Goal: Information Seeking & Learning: Learn about a topic

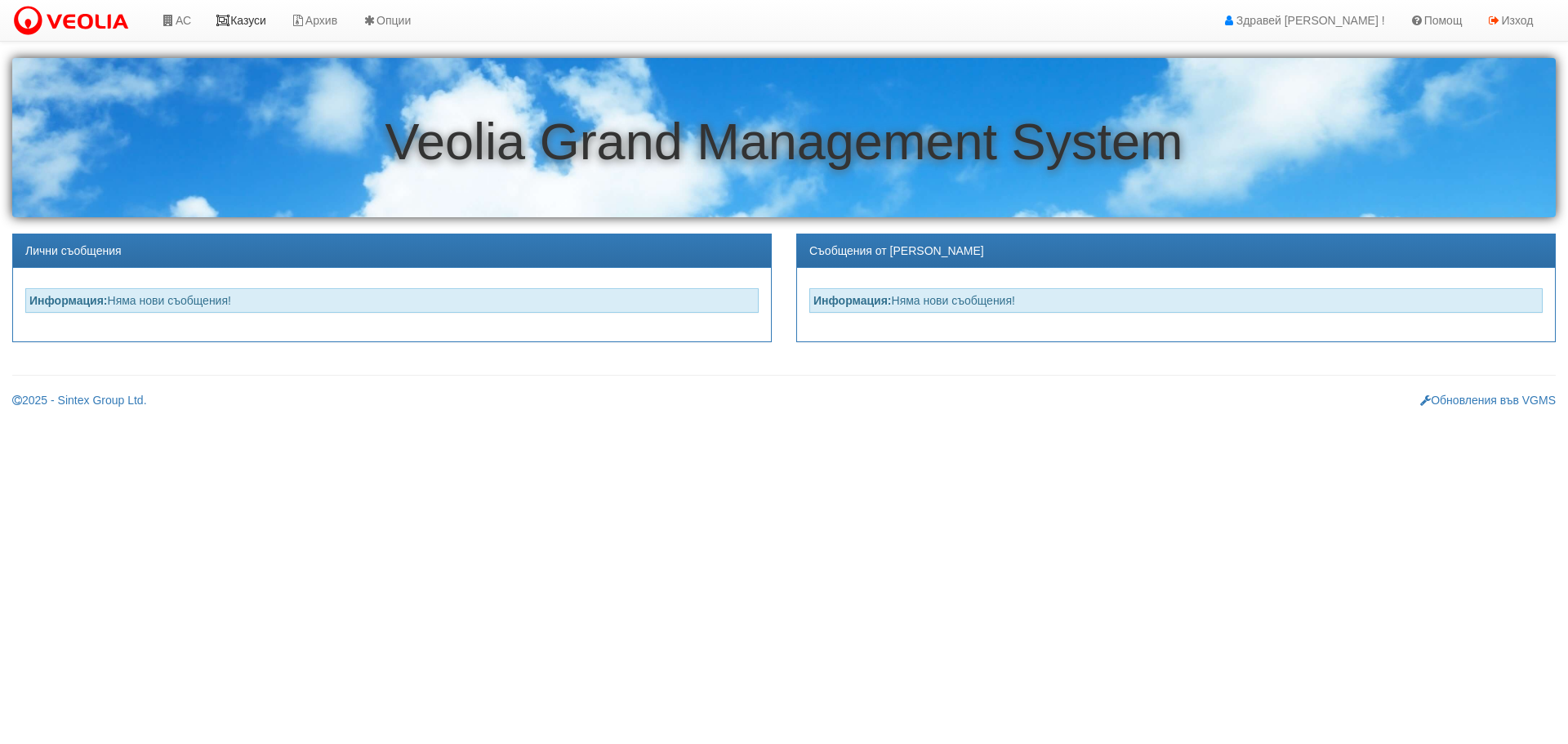
click at [255, 17] on link "Казуси" at bounding box center [240, 20] width 75 height 41
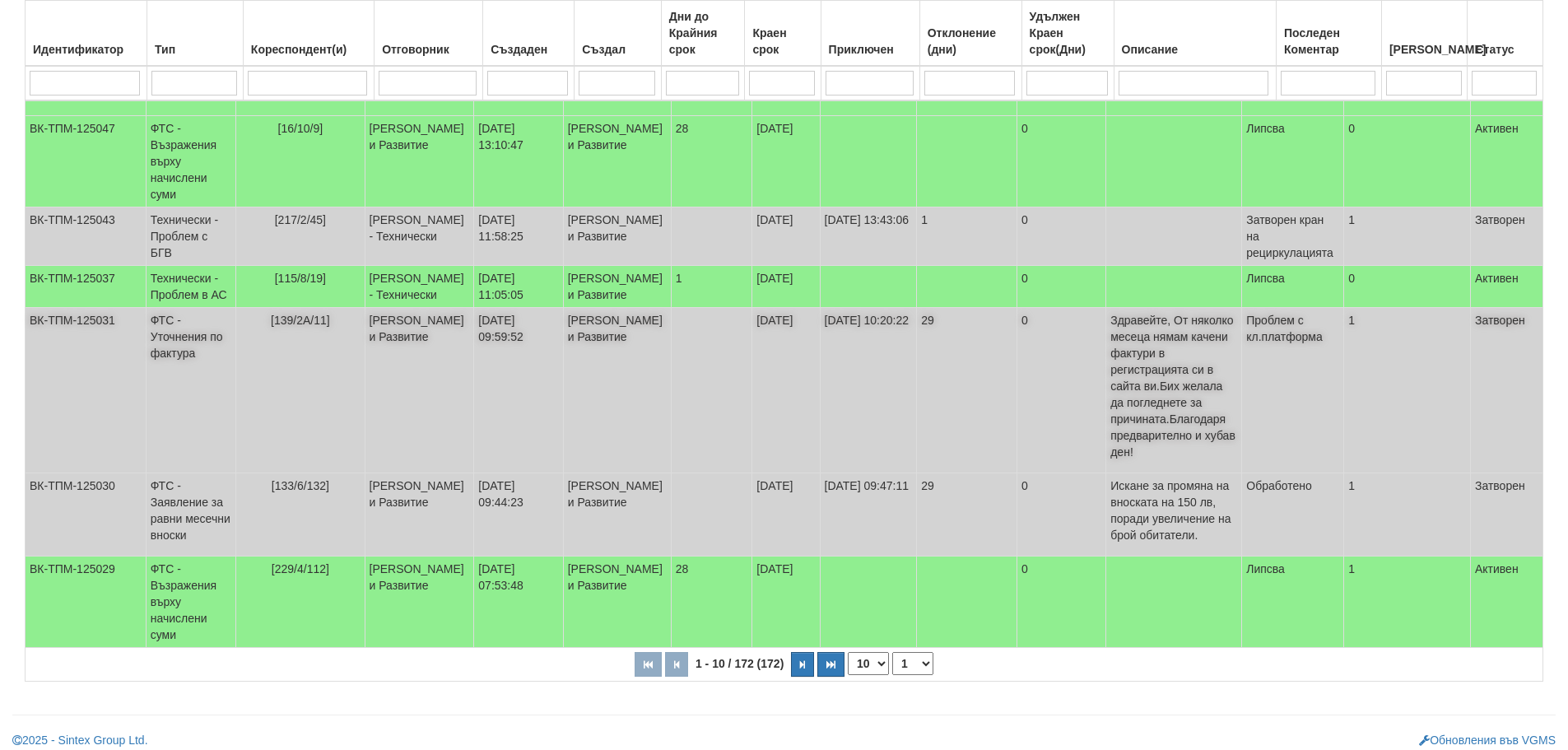
scroll to position [504, 0]
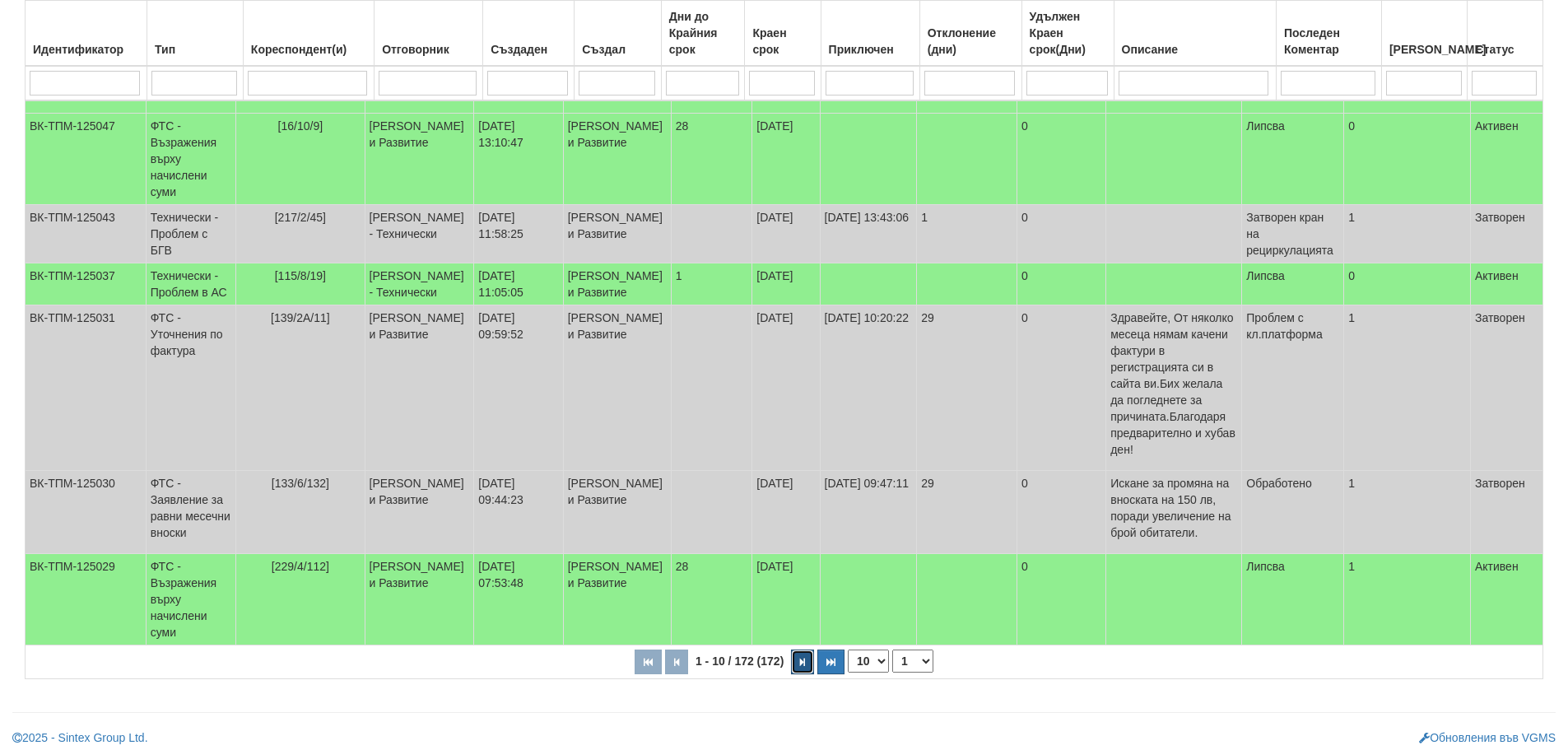
click at [802, 658] on icon "button" at bounding box center [803, 662] width 5 height 9
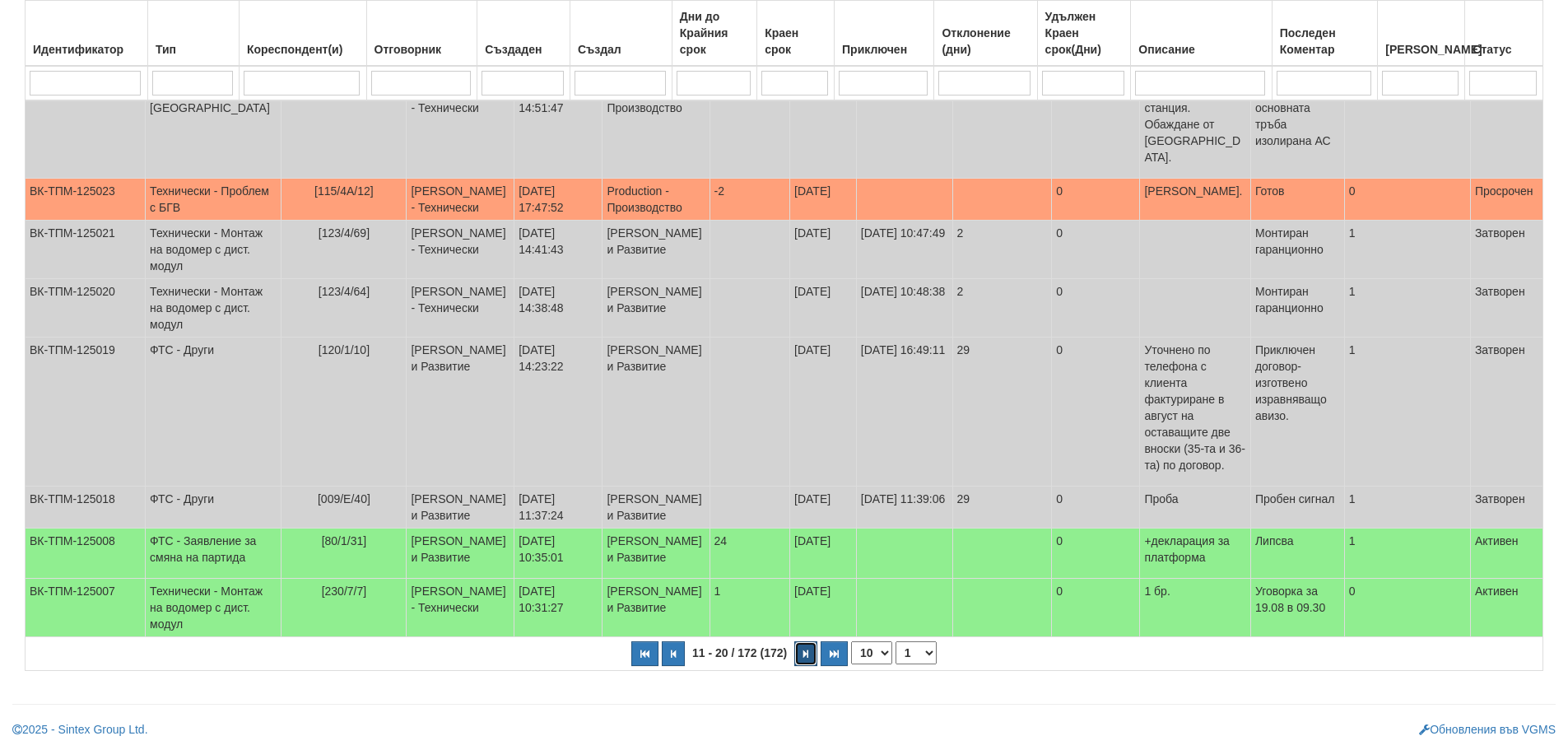
select select "2"
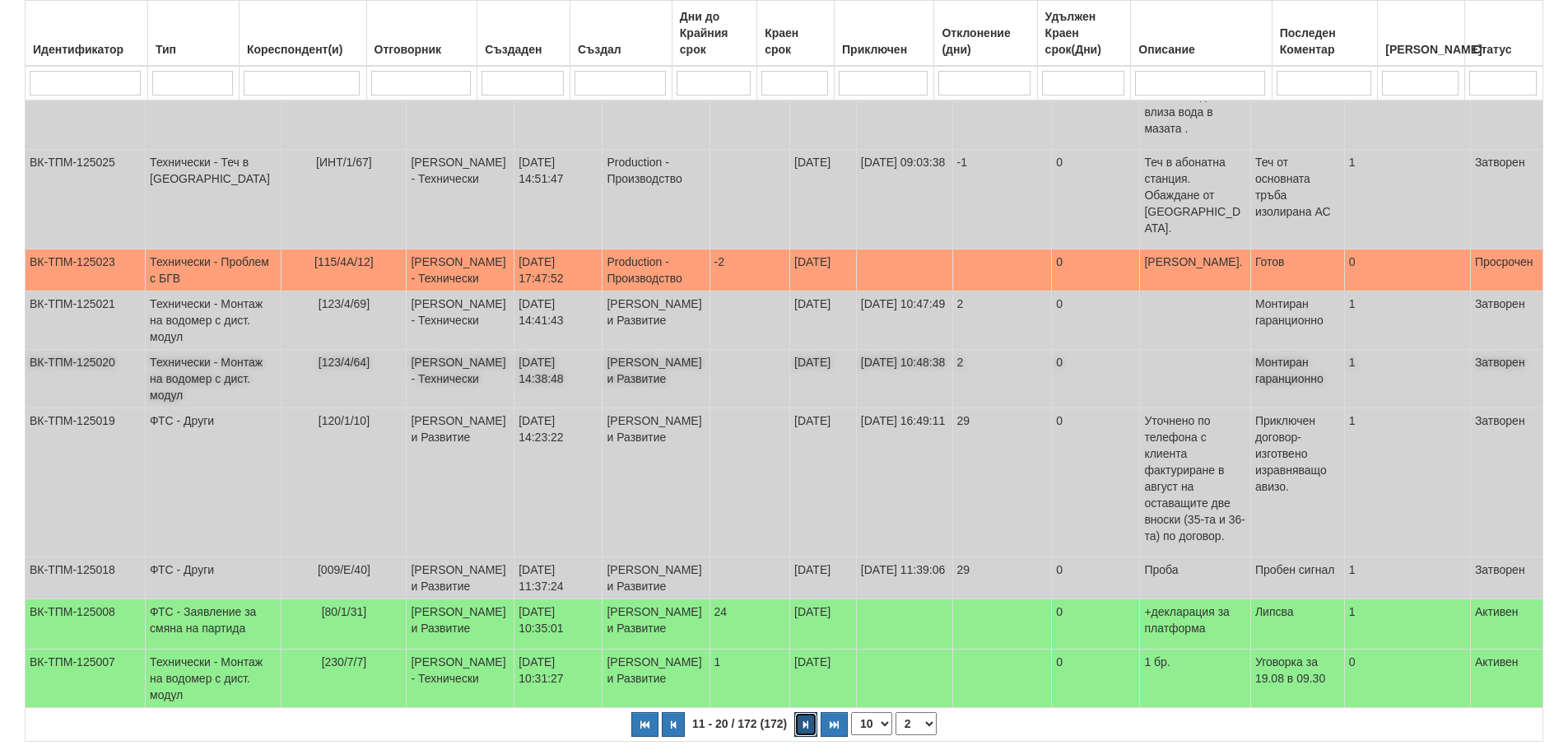
scroll to position [373, 0]
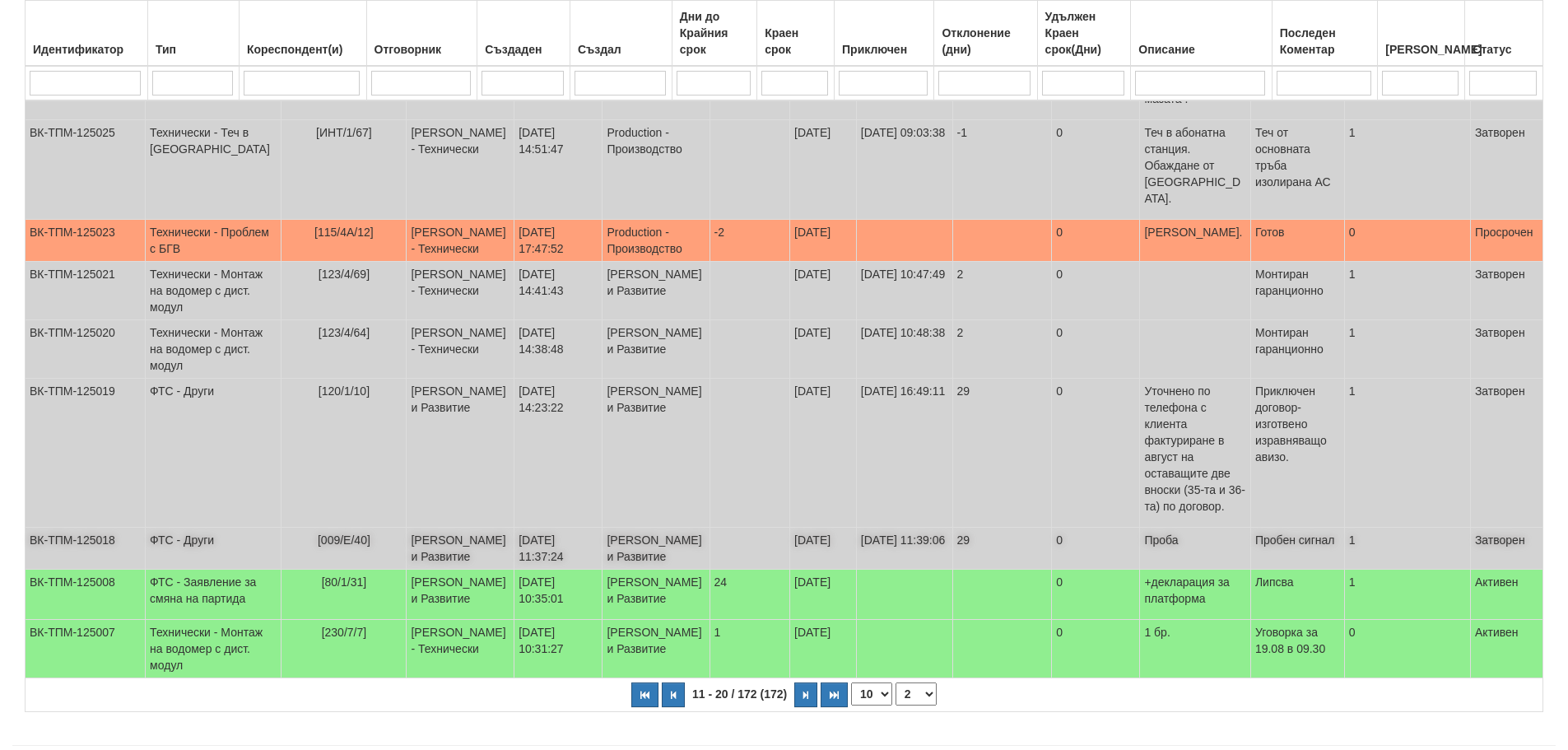
click at [448, 527] on td "[PERSON_NAME] и Развитие" at bounding box center [461, 548] width 108 height 42
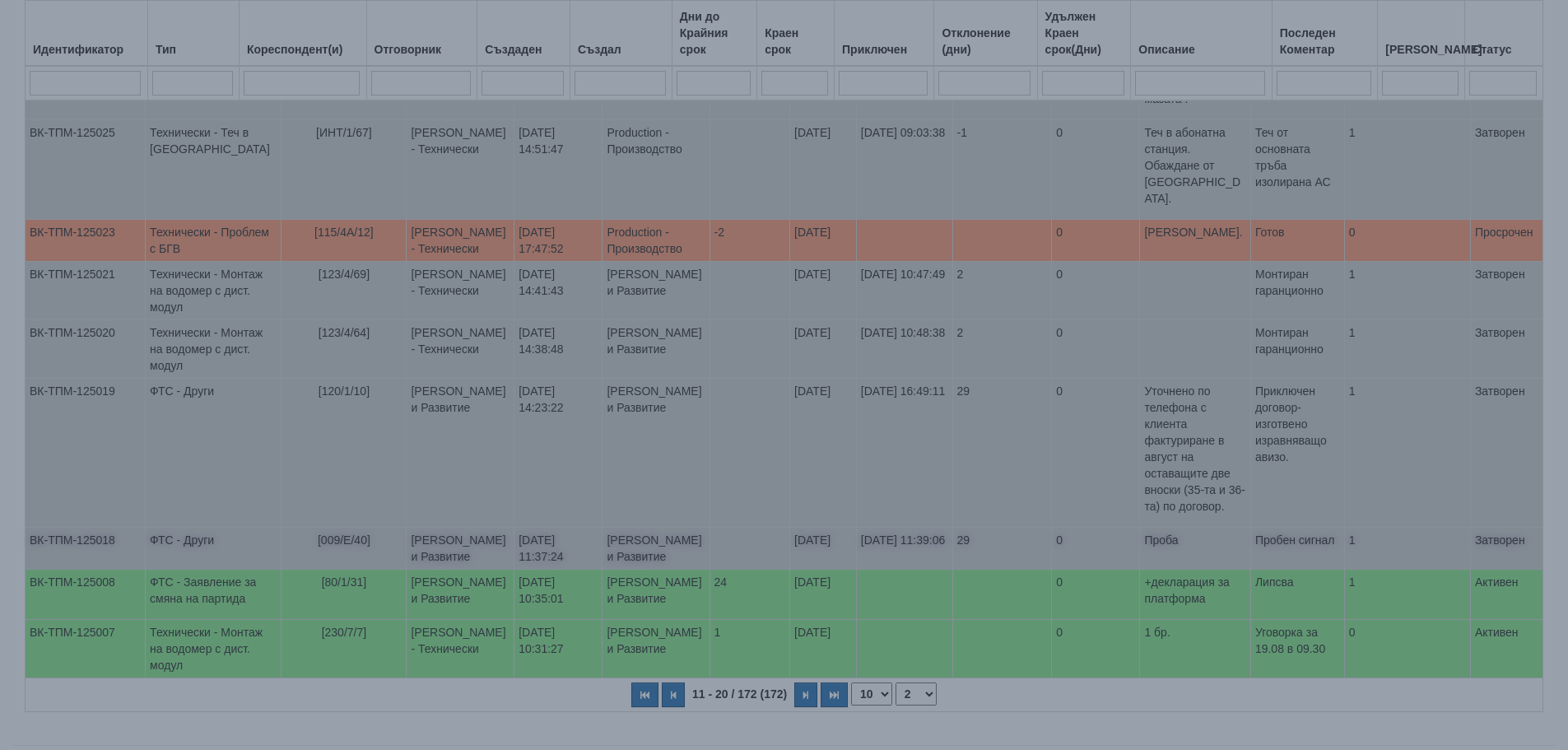
select select "1"
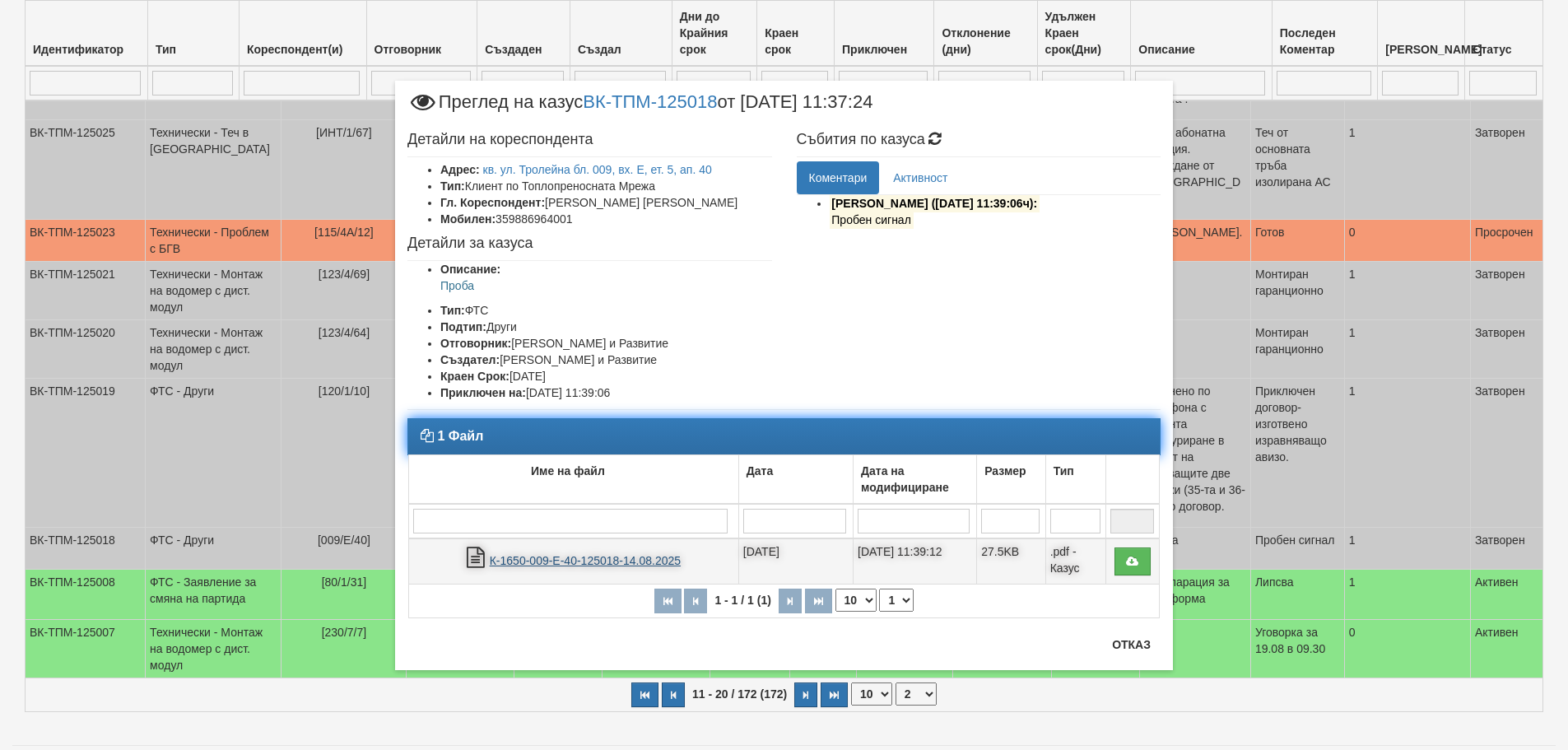
click at [555, 562] on link "К-1650-009-Е-40-125018-14.08.2025" at bounding box center [585, 560] width 191 height 13
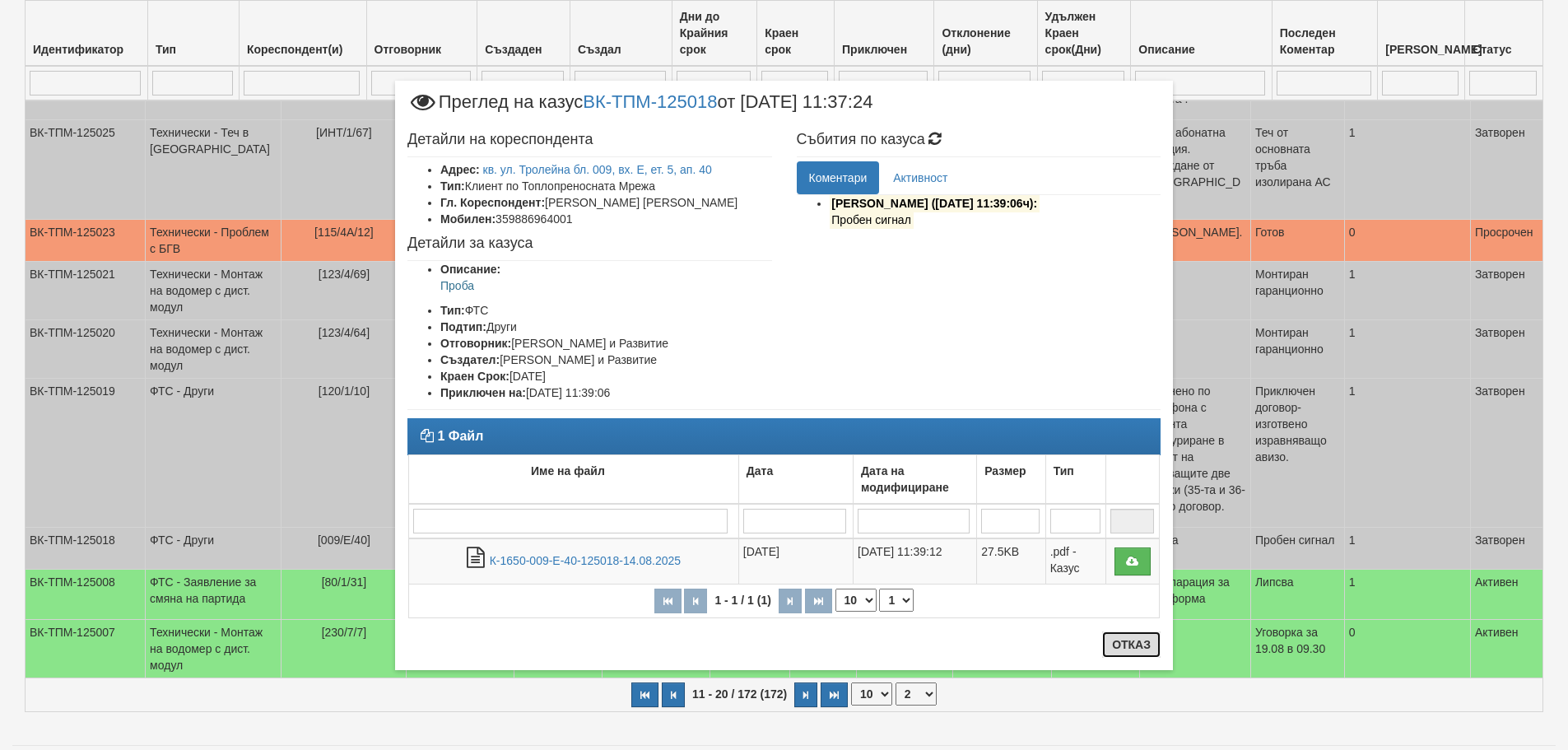
click at [1117, 646] on button "Отказ" at bounding box center [1131, 645] width 58 height 26
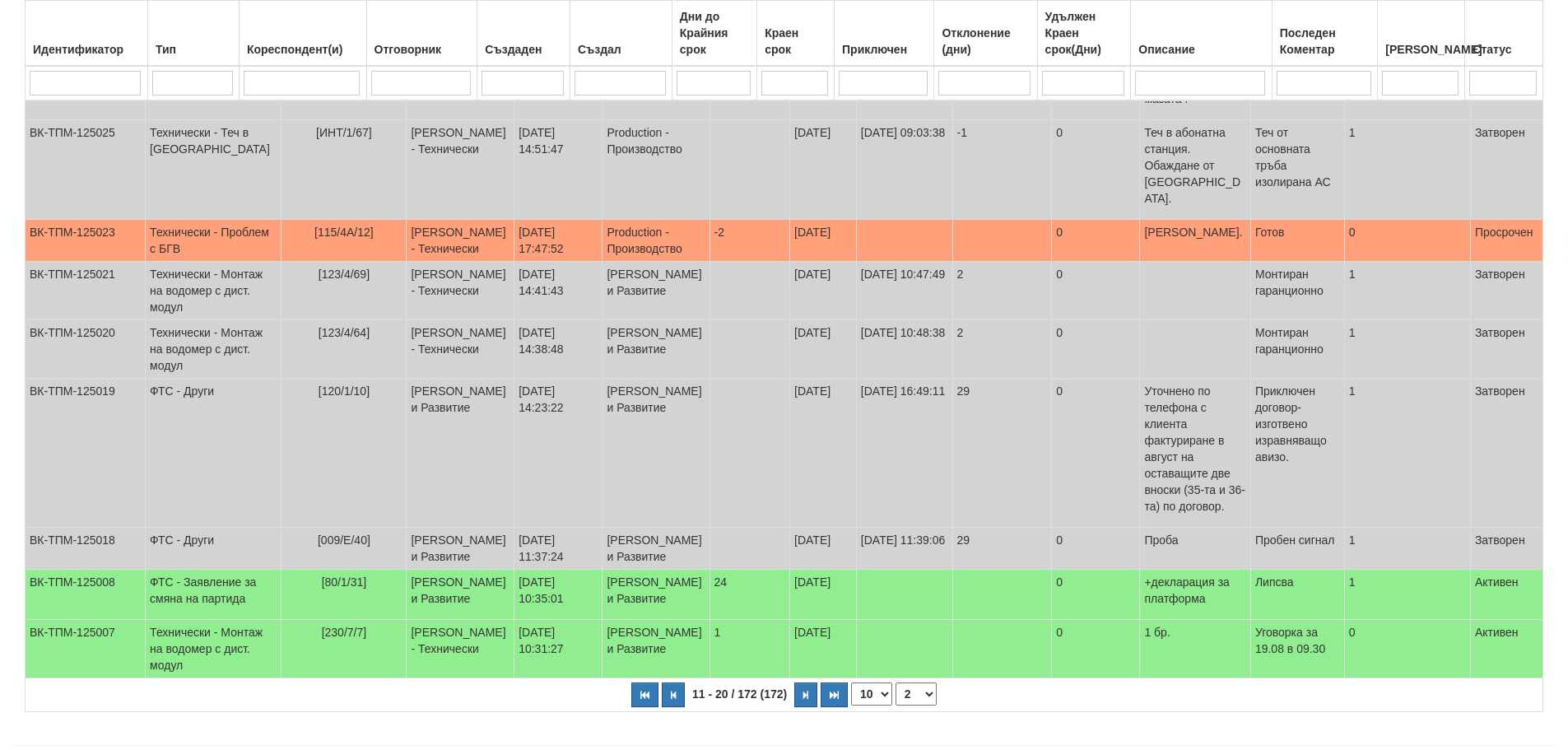
click at [1320, 82] on input "search" at bounding box center [1324, 83] width 95 height 24
type input "1"
select select "1"
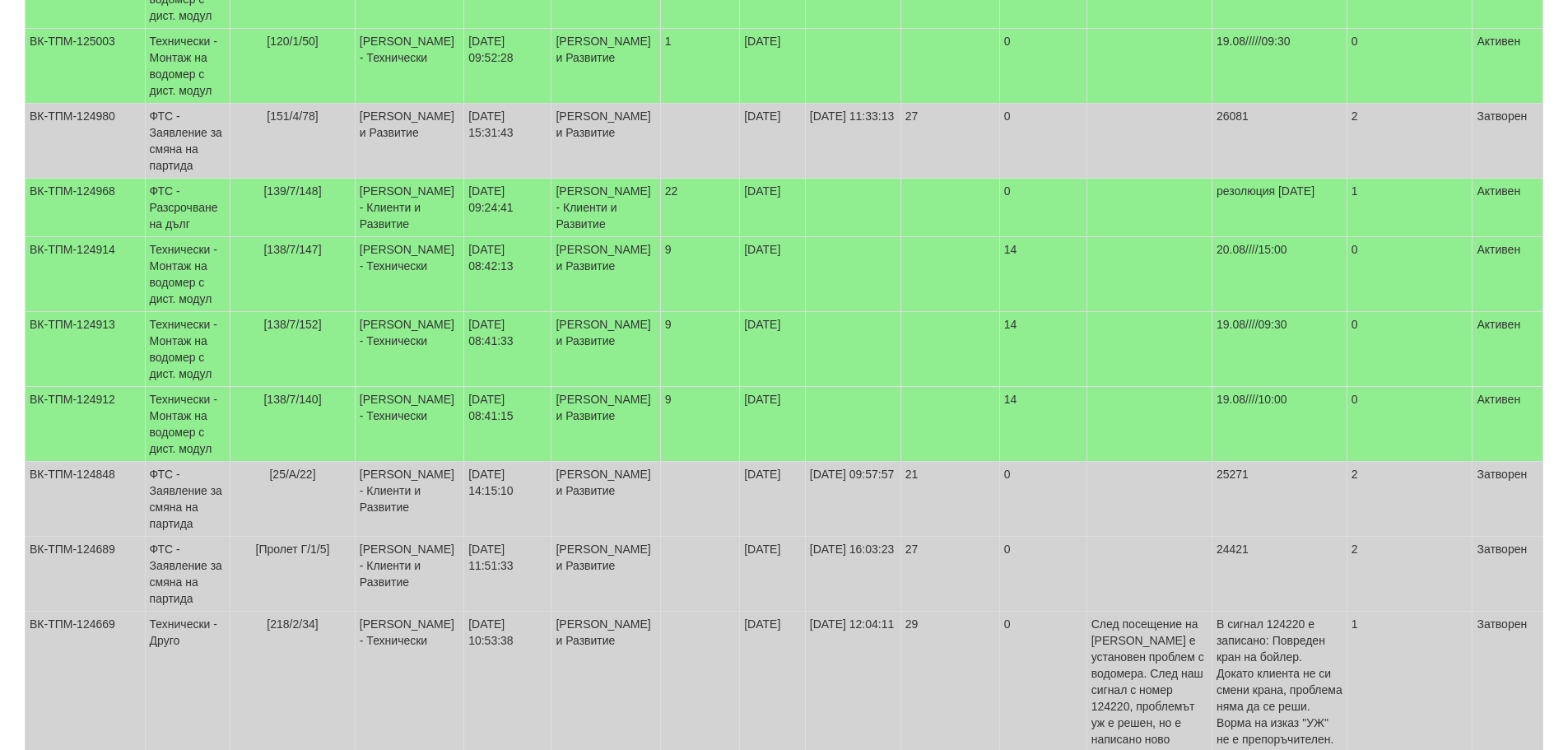
scroll to position [0, 0]
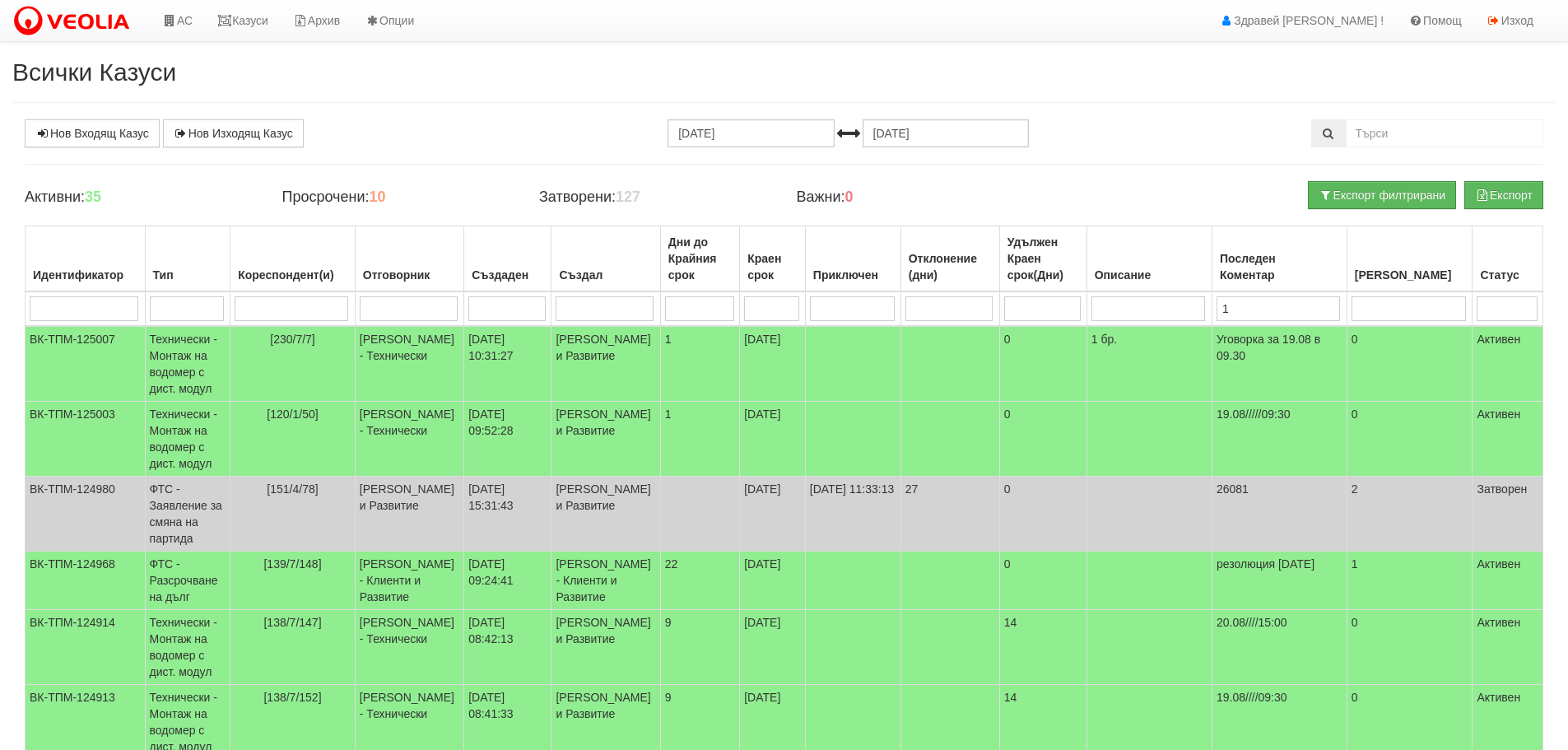
type input "19"
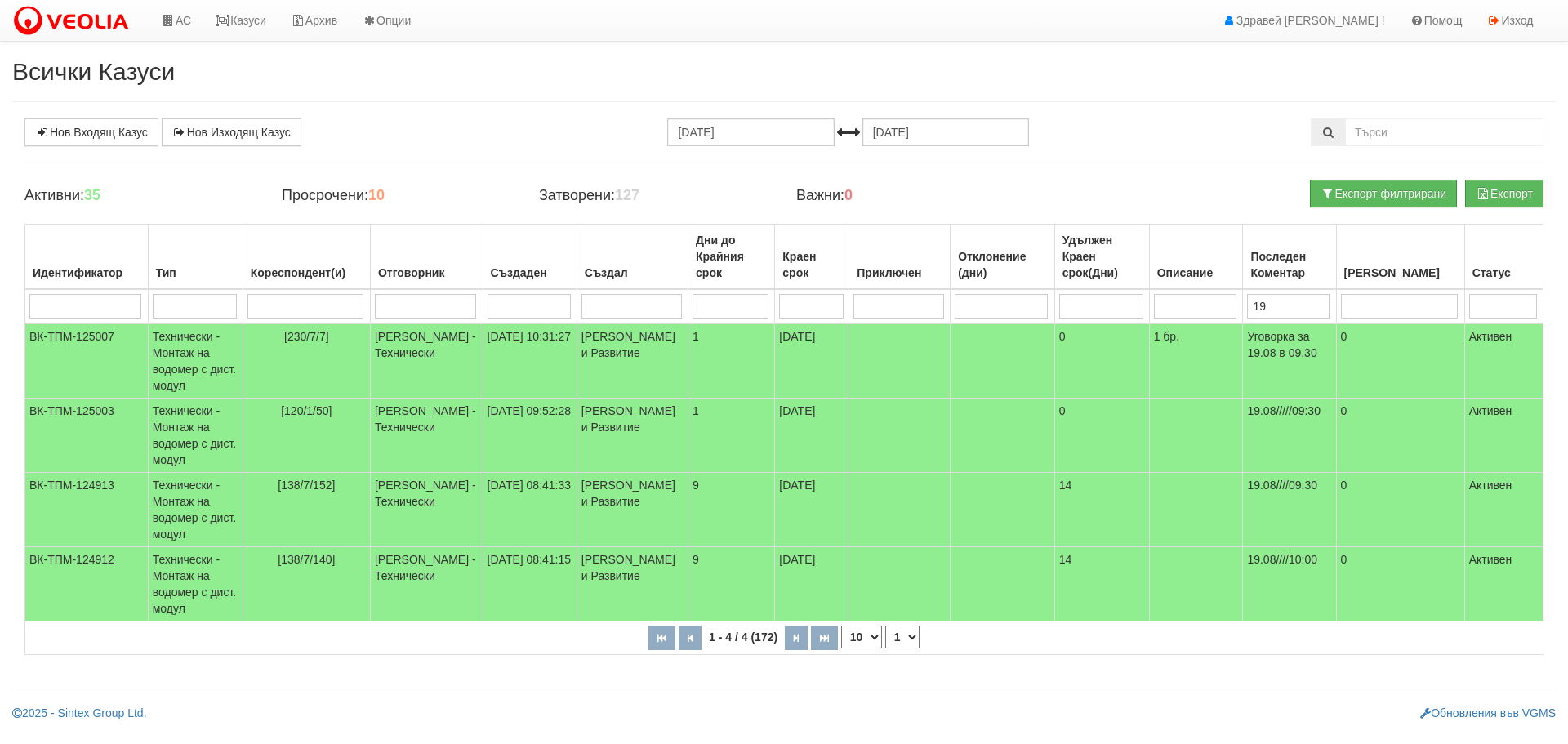
type input "1"
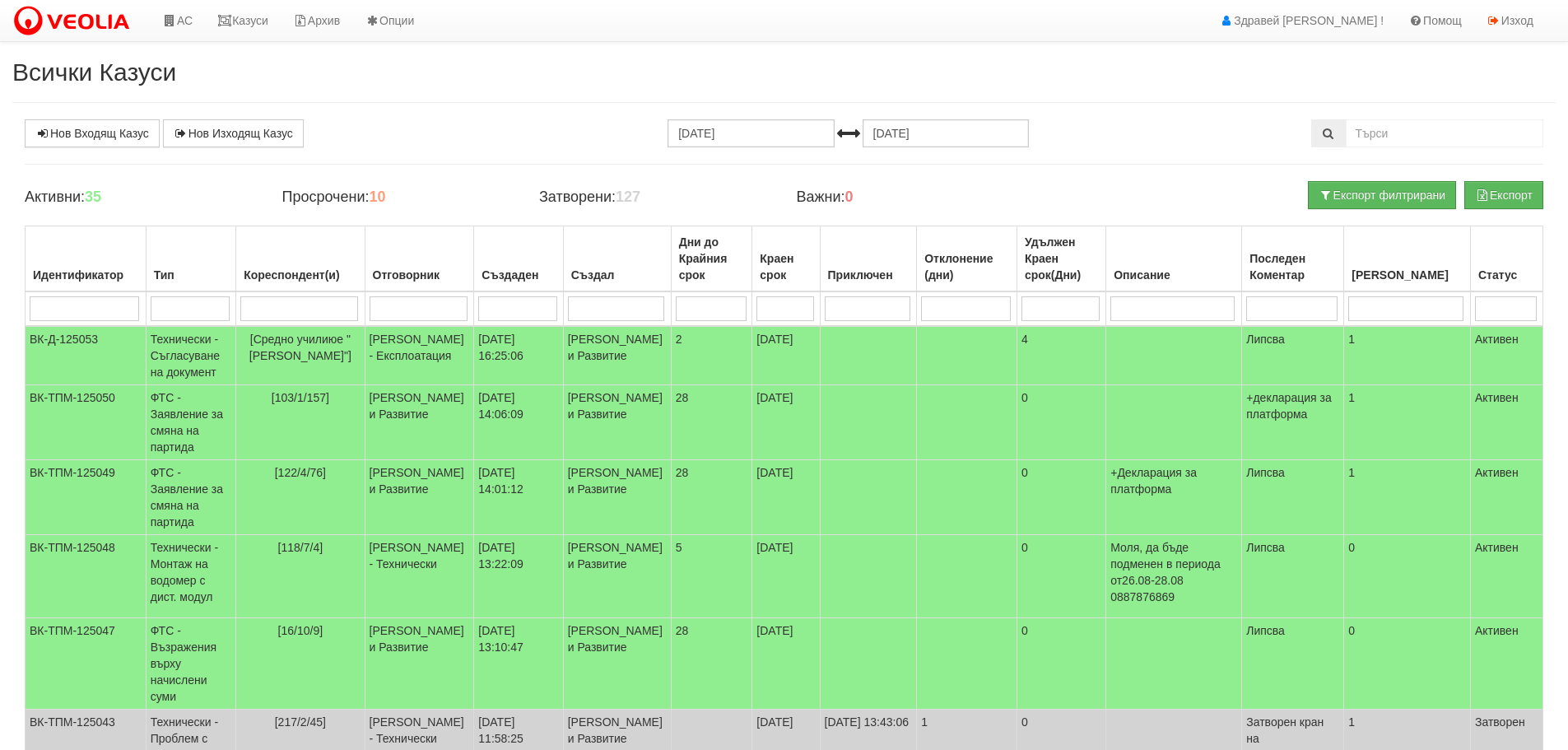
type input "2"
type input "20"
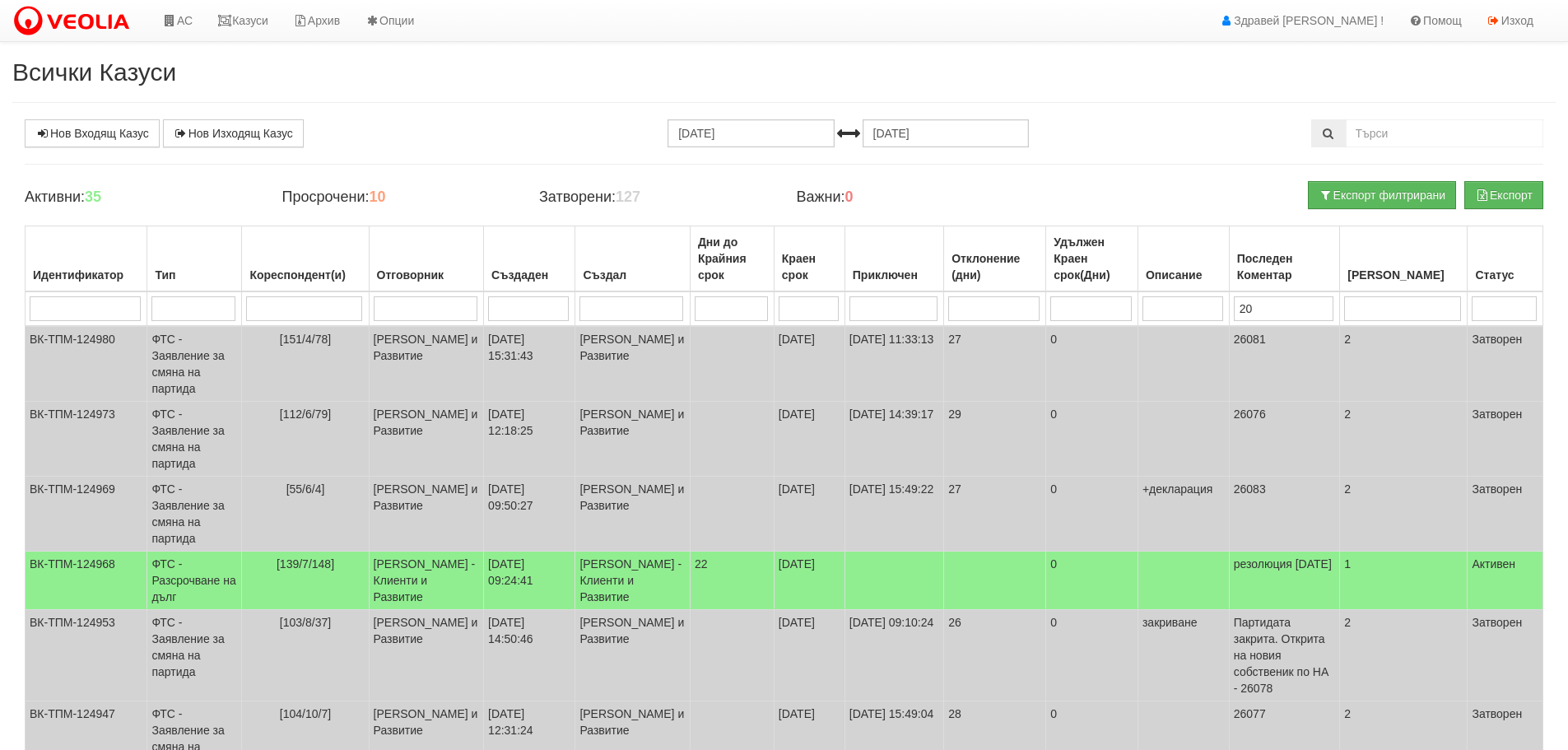
type input "20"
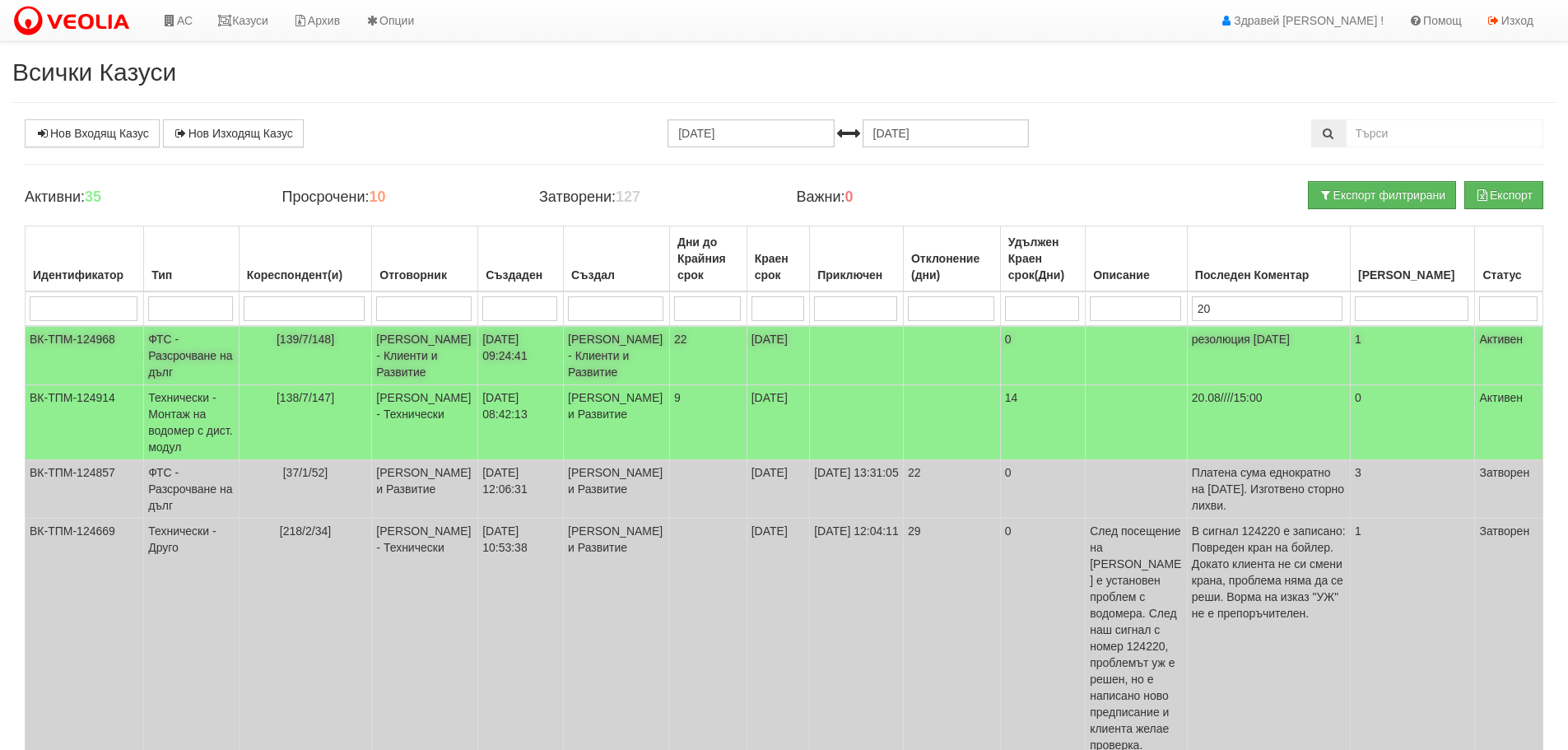
type input "20"
click at [226, 354] on td "ФТС - Разсрочване на дълг" at bounding box center [191, 355] width 95 height 59
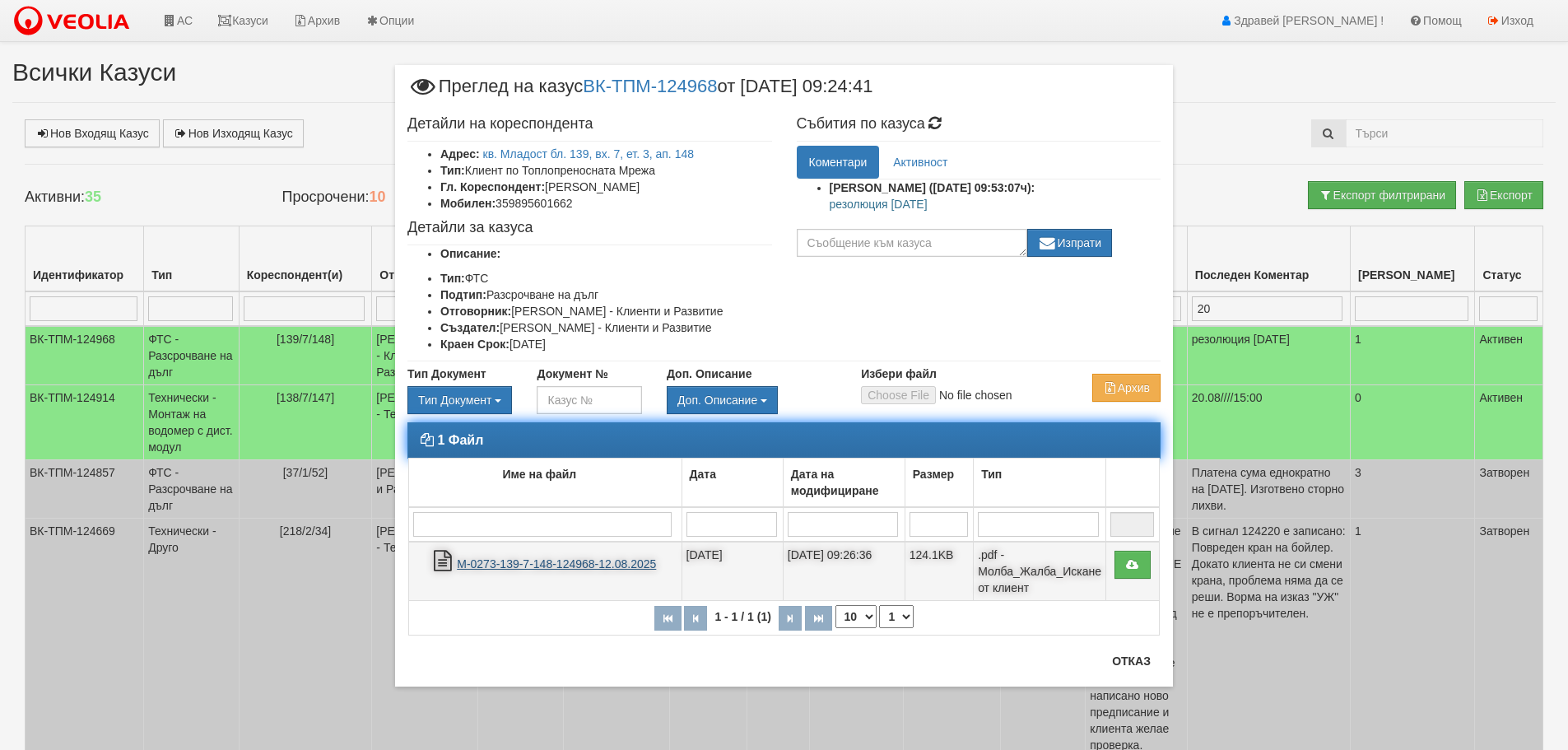
click at [586, 562] on link "М-0273-139-7-148-124968-12.08.2025" at bounding box center [556, 563] width 200 height 13
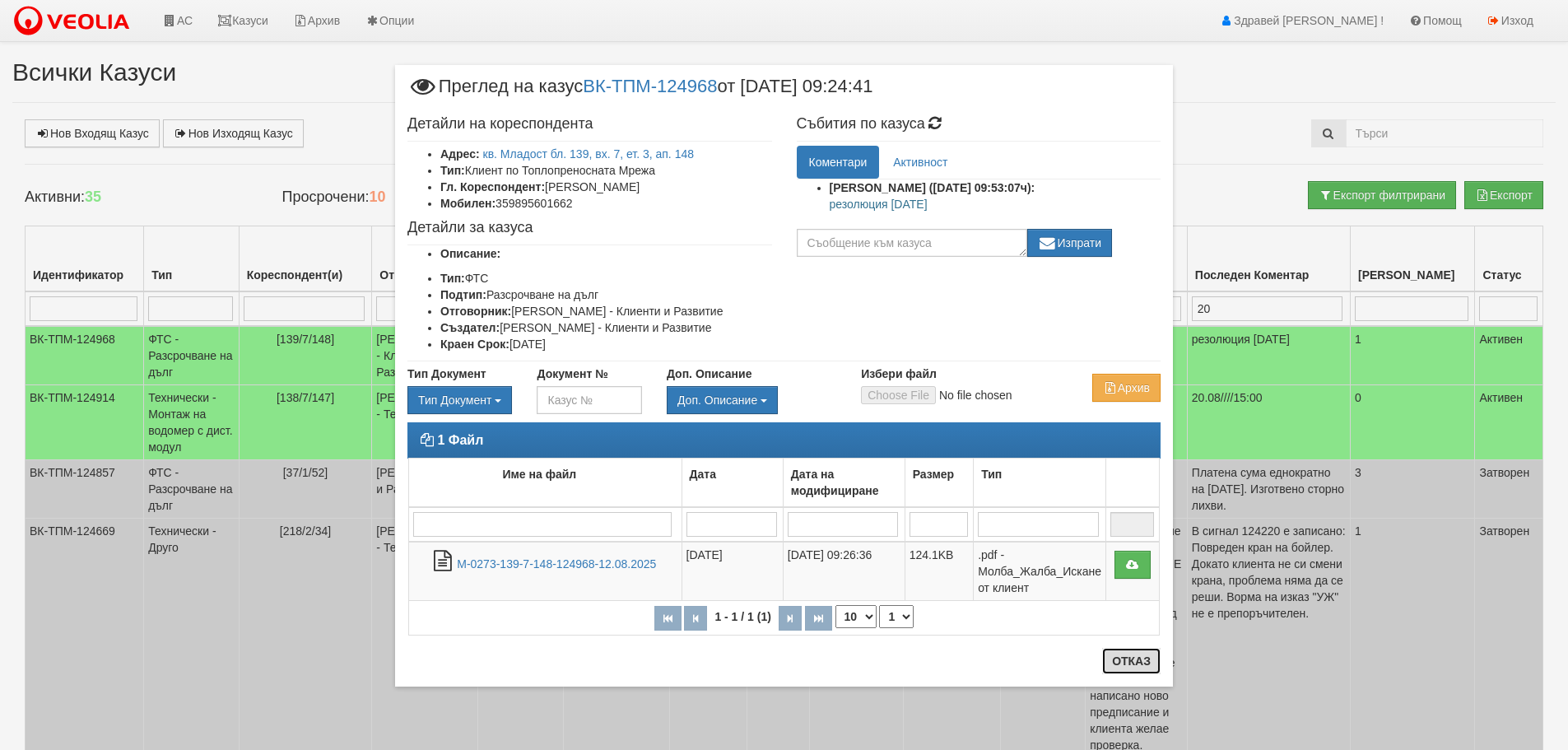
click at [1137, 667] on button "Отказ" at bounding box center [1131, 660] width 58 height 26
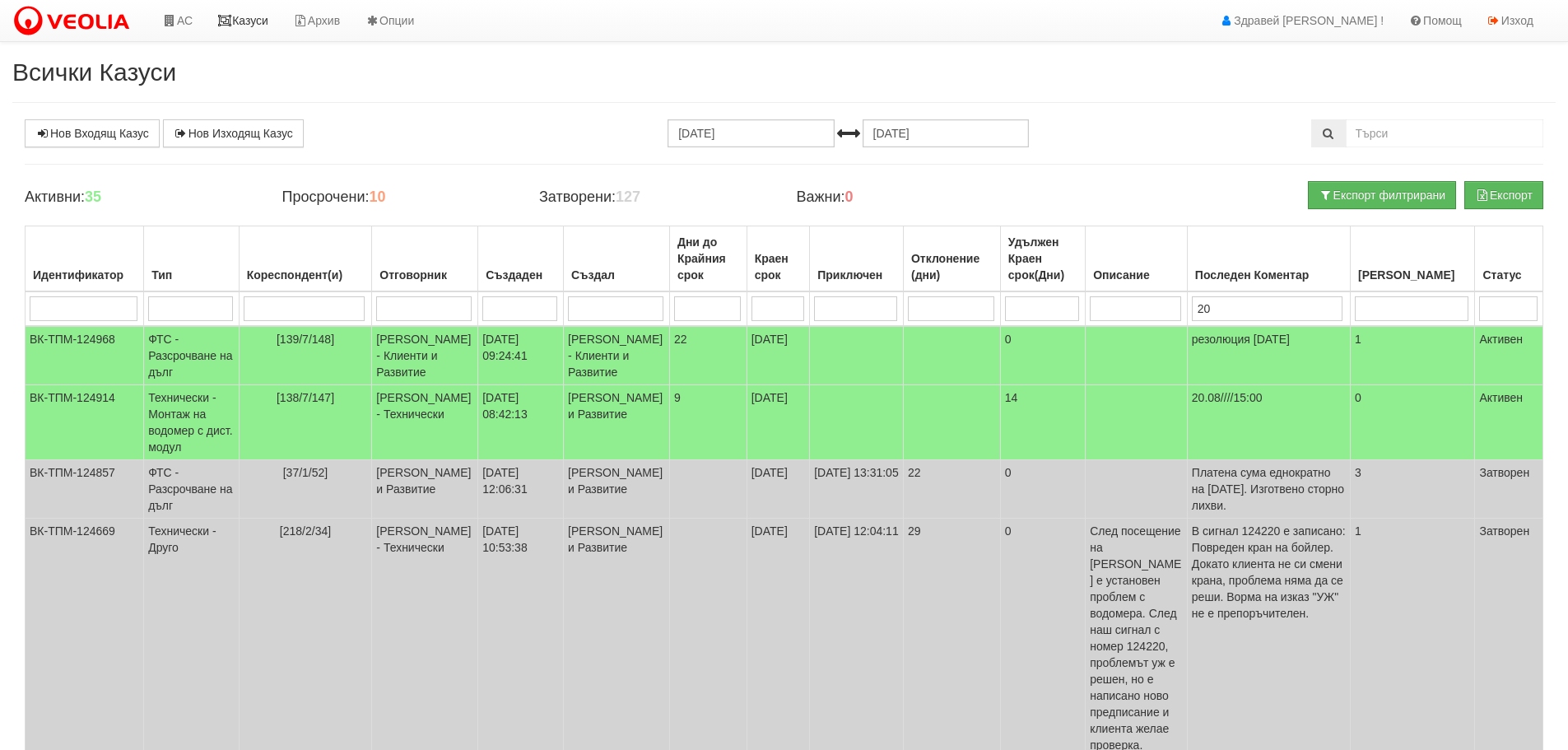
click at [255, 23] on link "Казуси" at bounding box center [242, 20] width 76 height 41
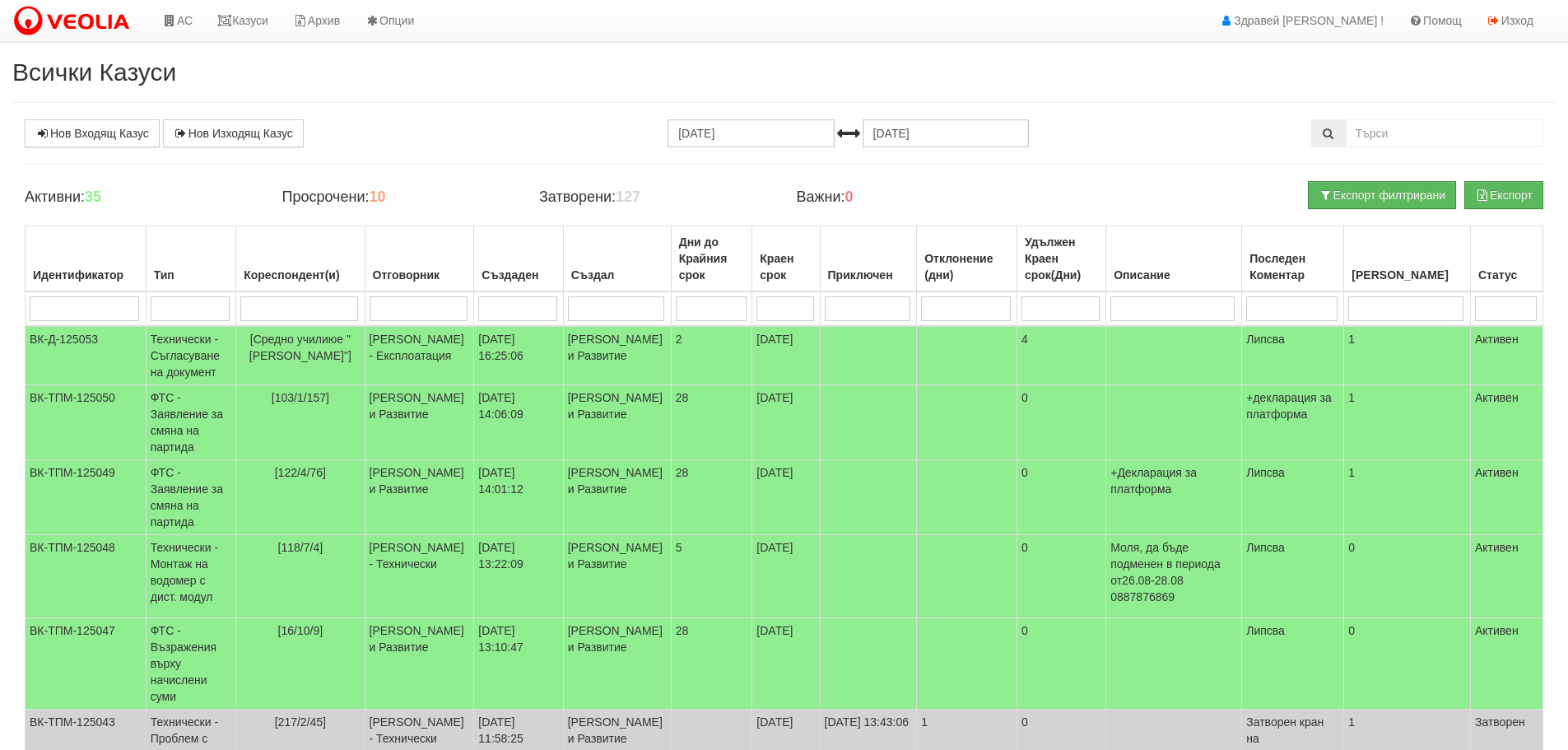
drag, startPoint x: 274, startPoint y: 1, endPoint x: 369, endPoint y: 84, distance: 126.2
click at [369, 84] on h2 "Всички Казуси" at bounding box center [784, 71] width 1544 height 27
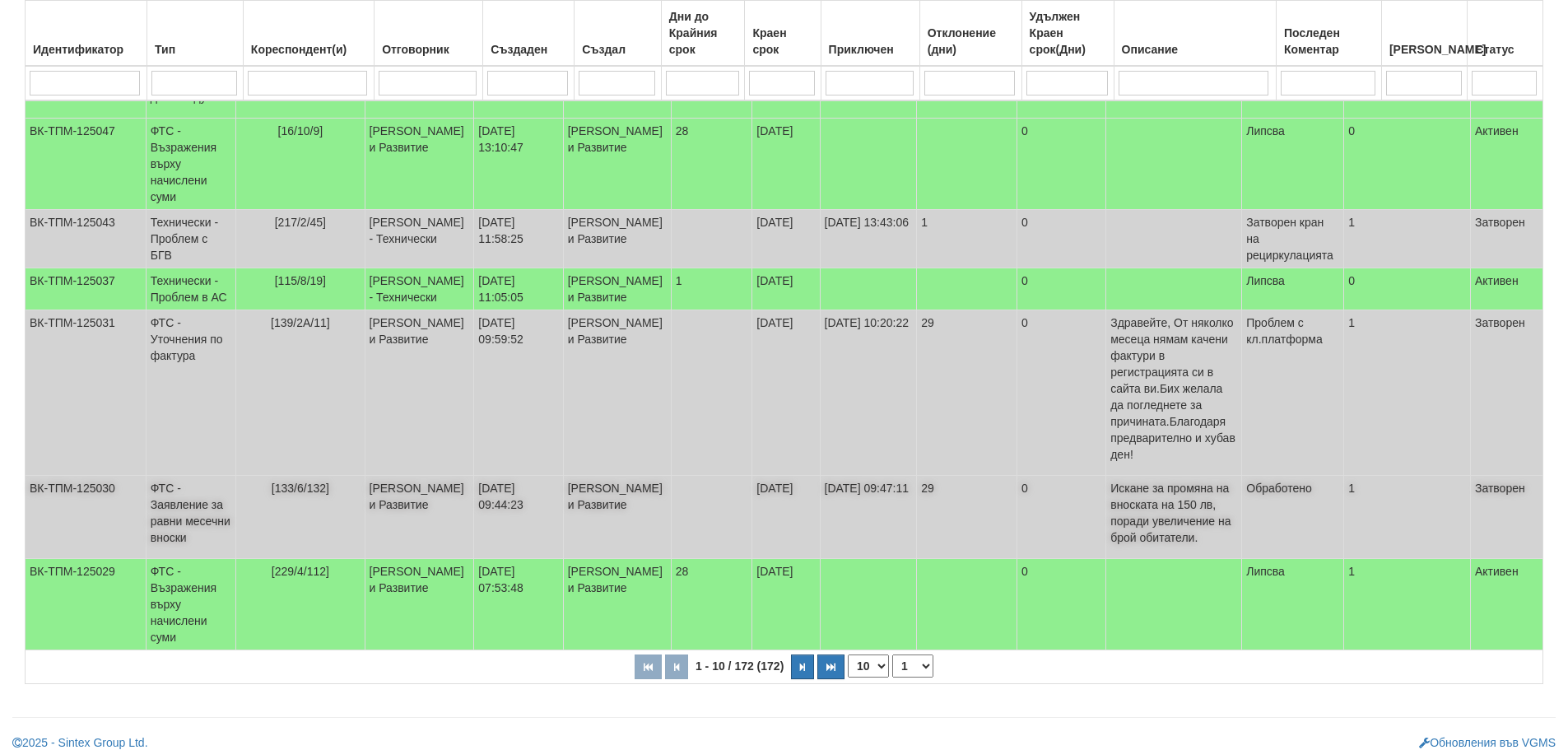
scroll to position [504, 0]
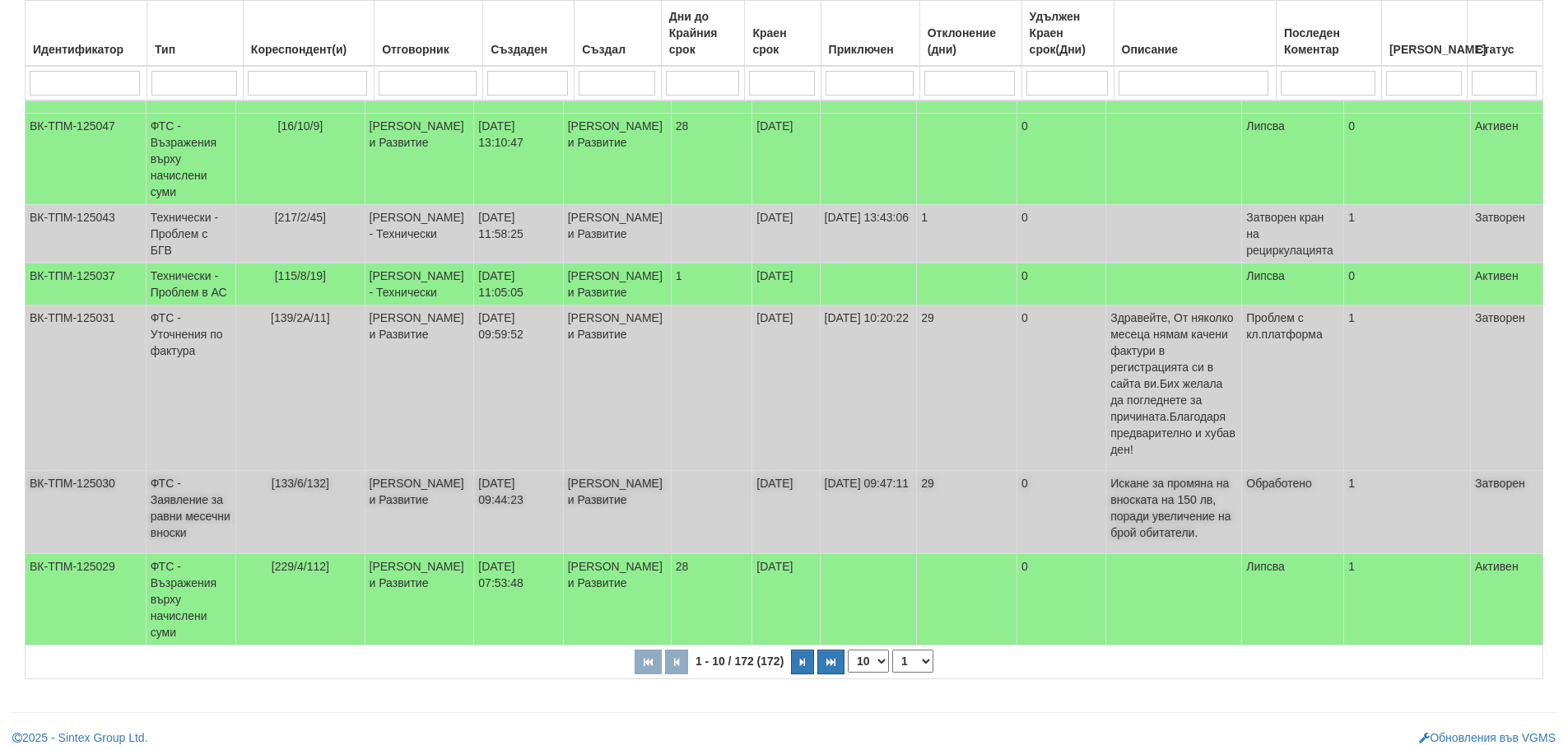
click at [416, 512] on td "[PERSON_NAME] и Развитие" at bounding box center [419, 511] width 110 height 83
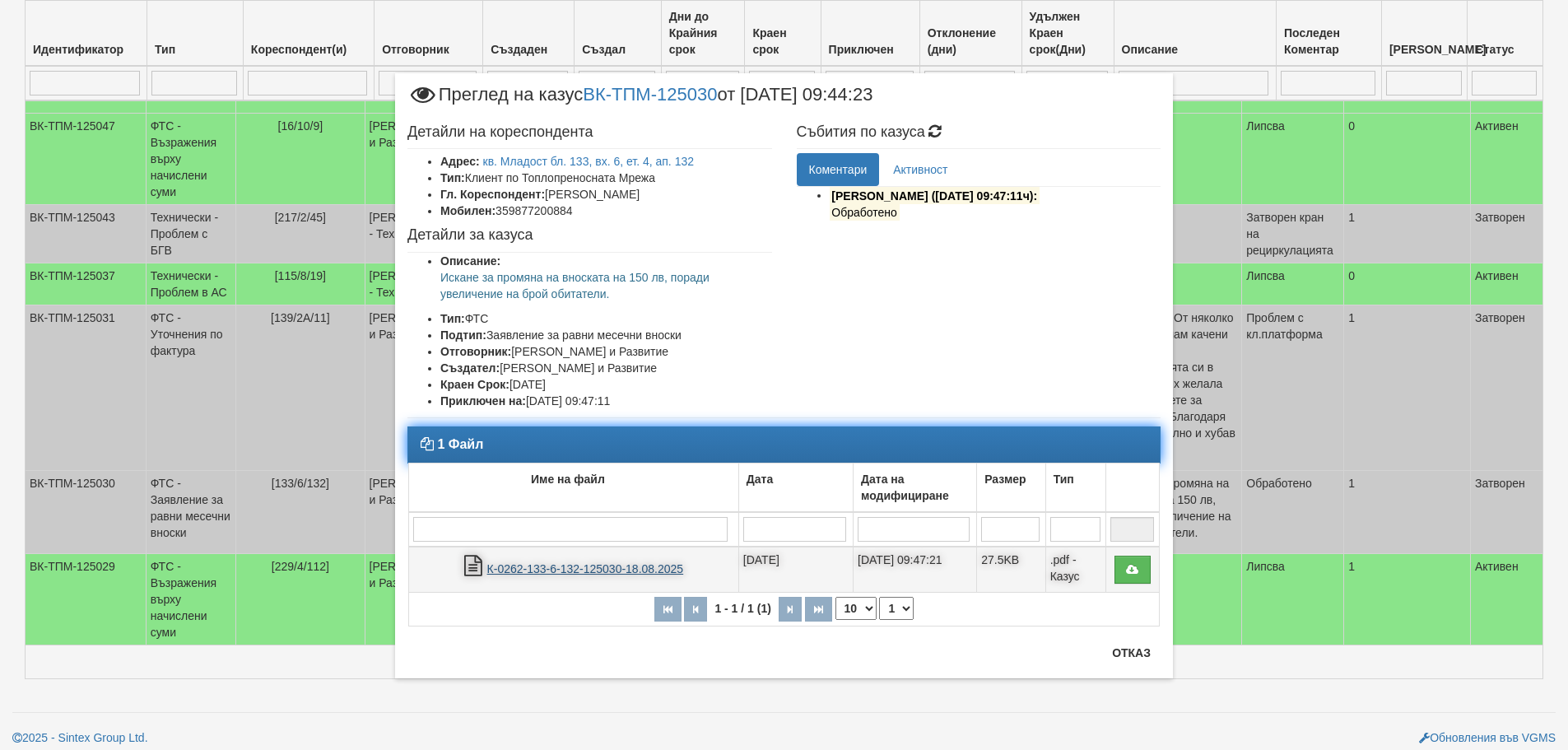
click at [574, 568] on link "К-0262-133-6-132-125030-18.08.2025" at bounding box center [586, 568] width 197 height 13
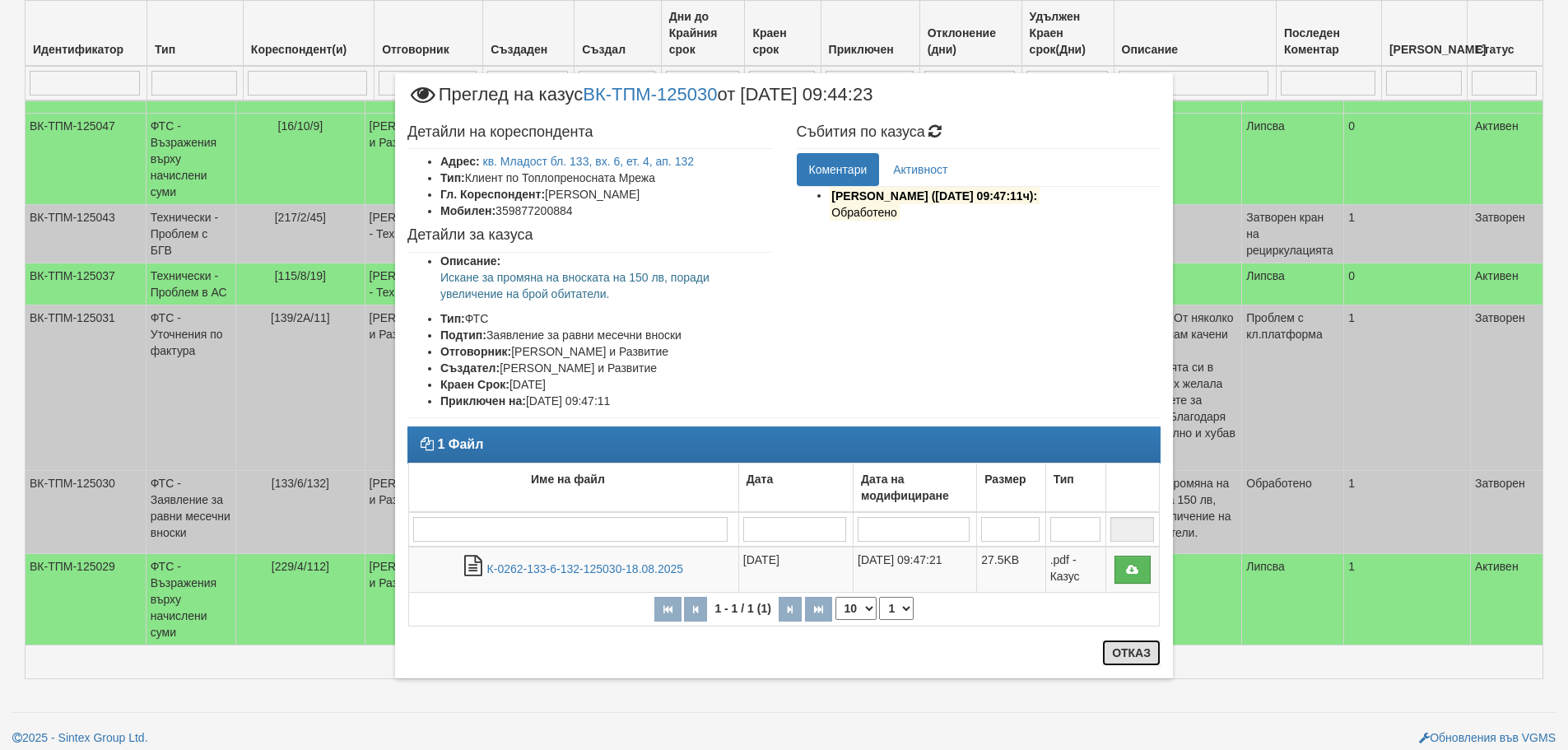
click at [1143, 646] on button "Отказ" at bounding box center [1131, 652] width 58 height 26
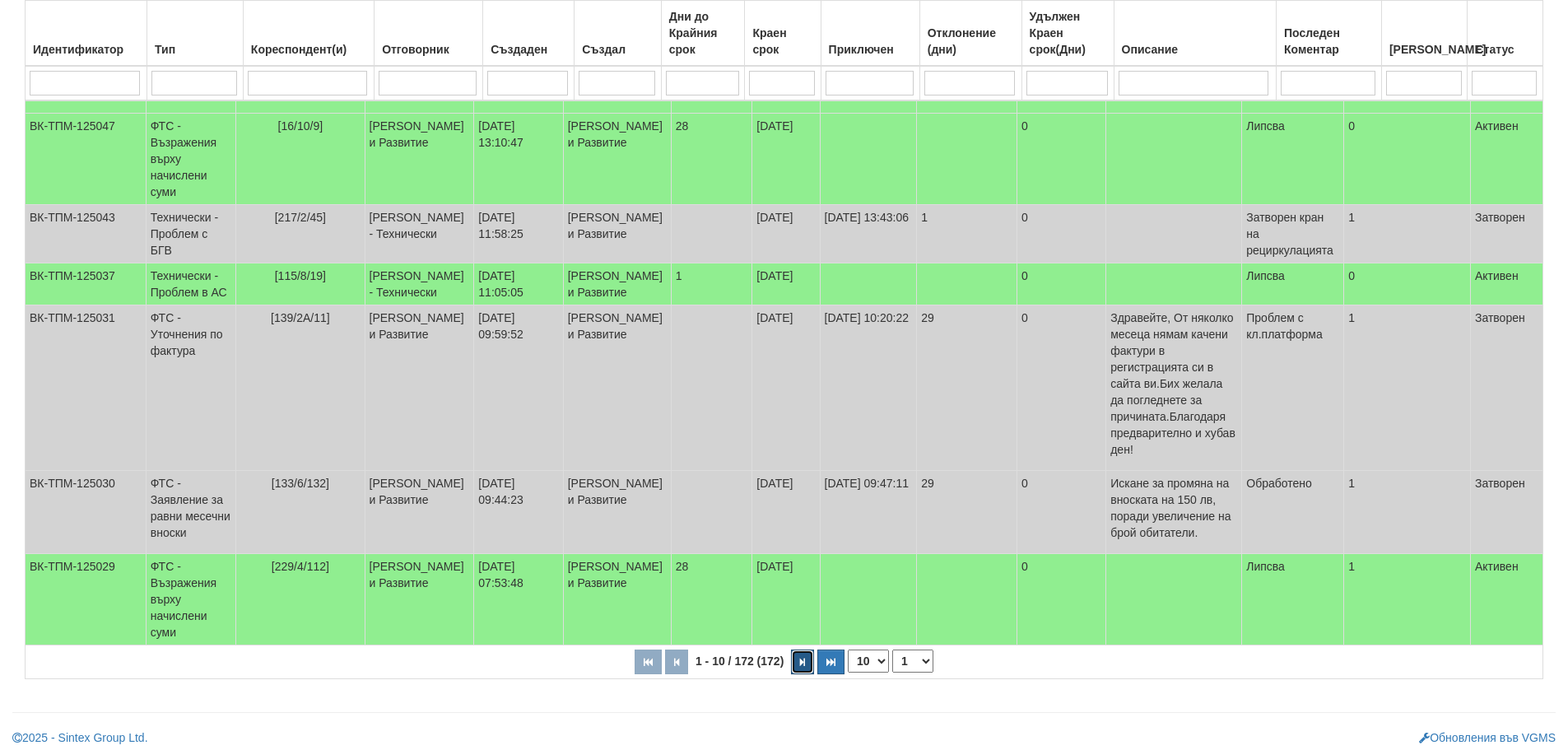
click at [800, 658] on icon "button" at bounding box center [803, 662] width 5 height 9
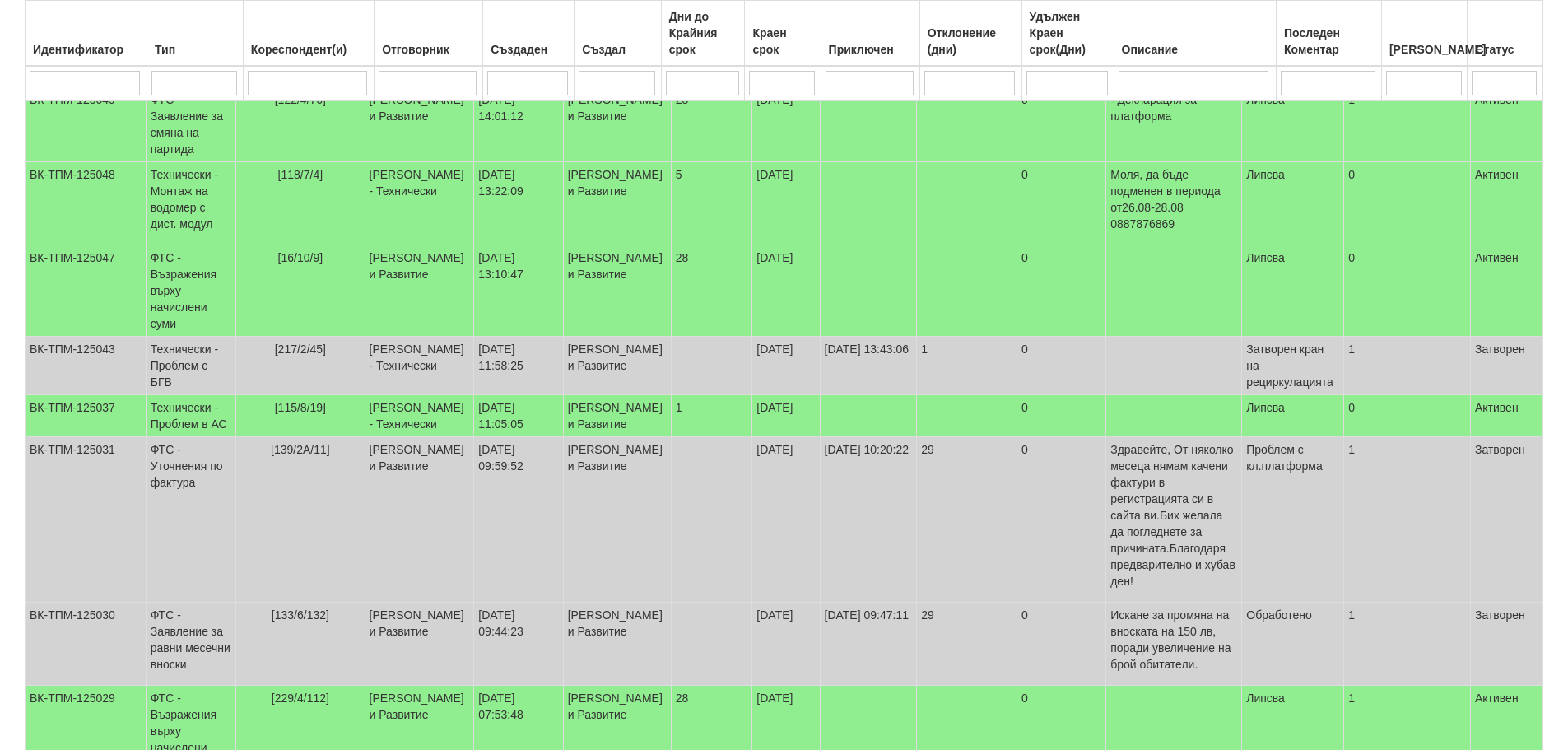
select select "2"
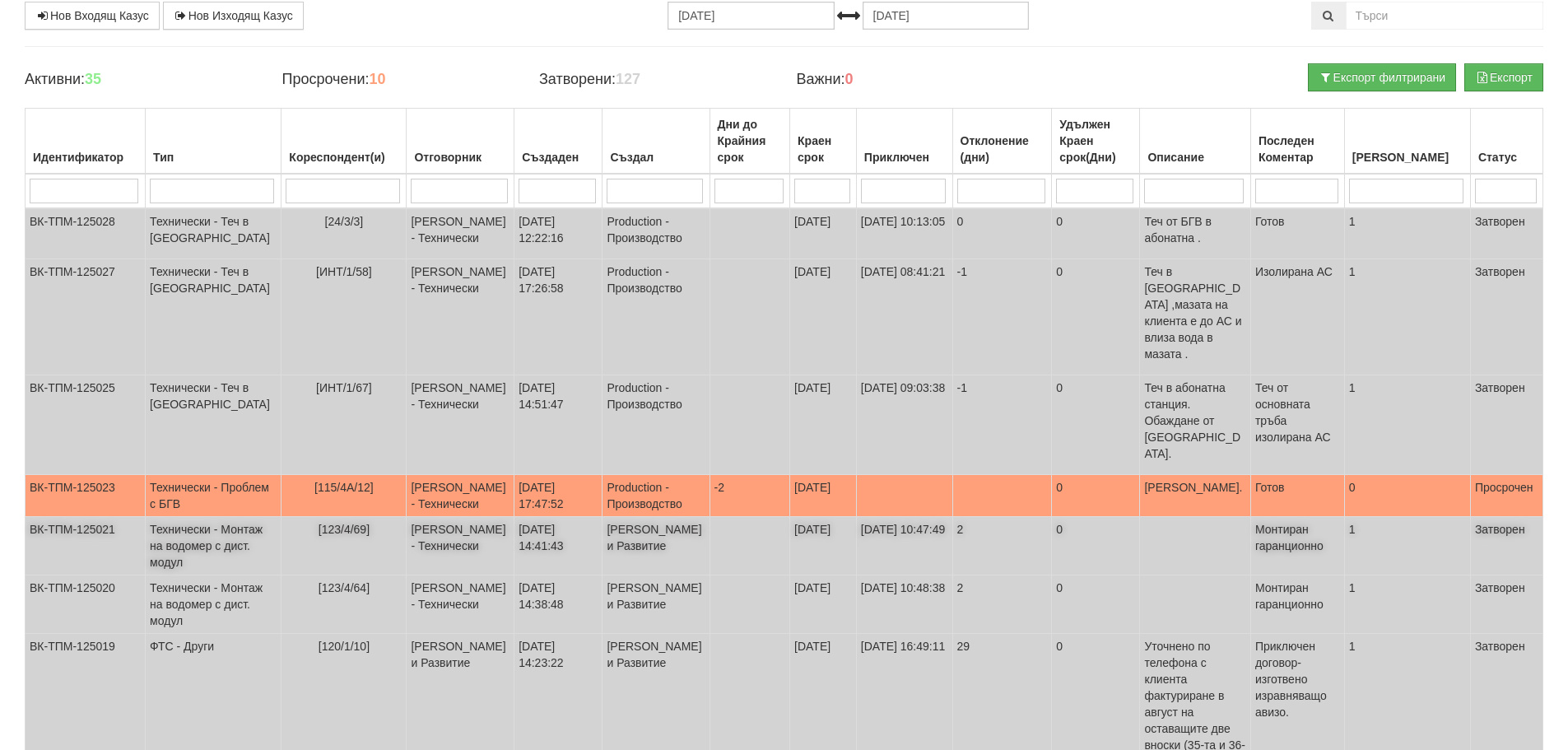
scroll to position [0, 0]
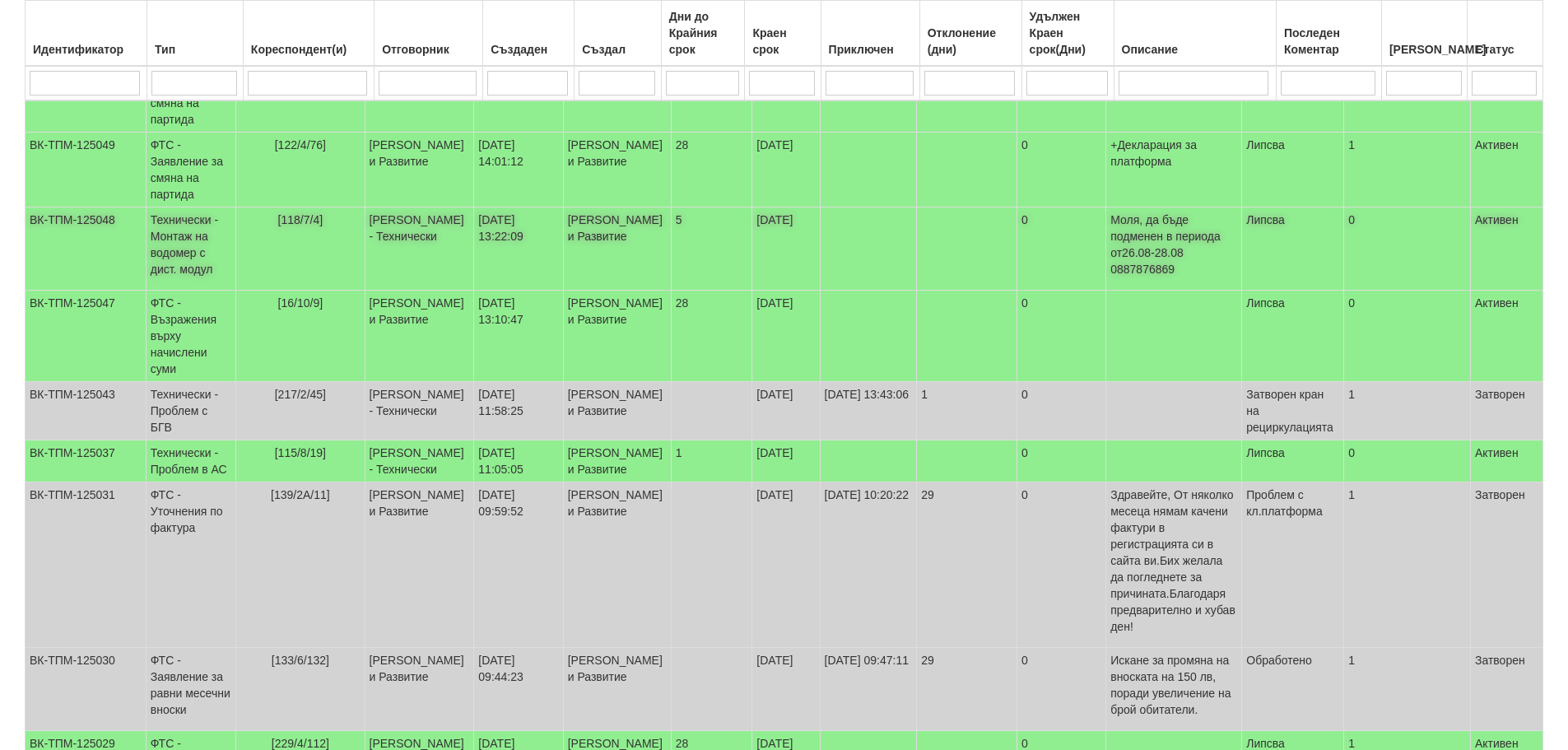
scroll to position [329, 0]
